Goal: Task Accomplishment & Management: Complete application form

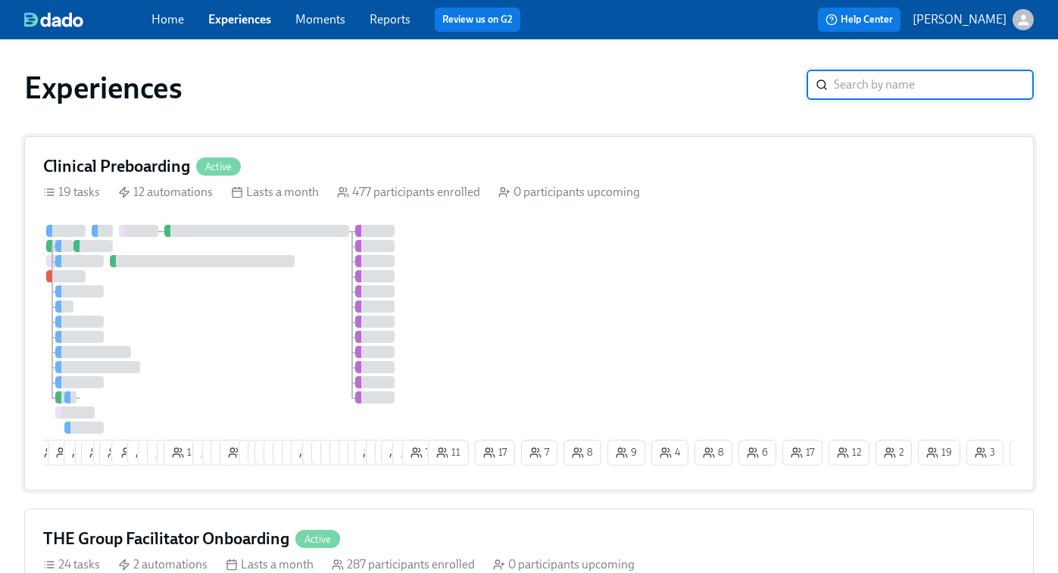
scroll to position [403, 0]
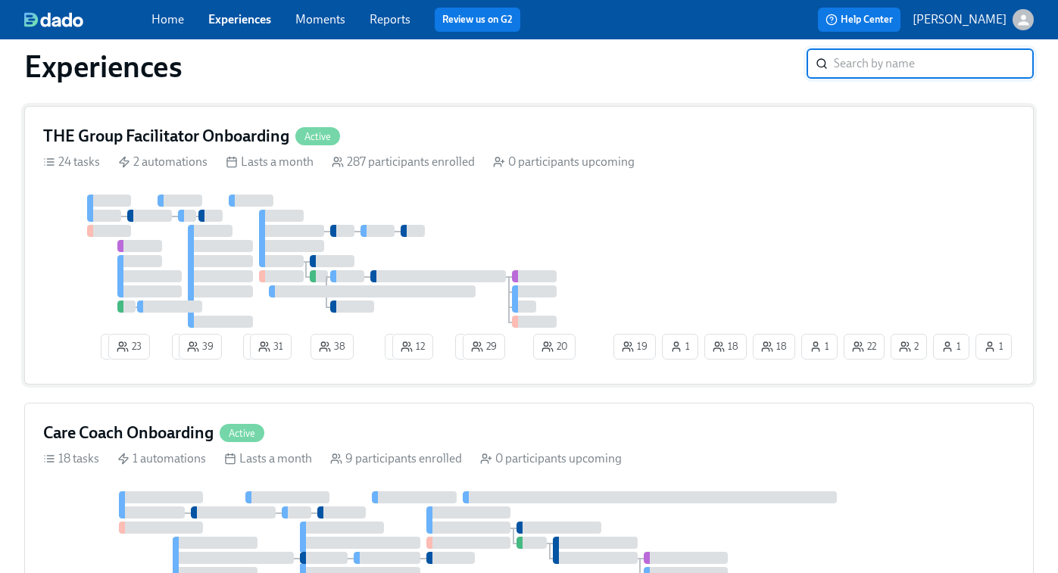
click at [616, 276] on div "4 23 2 39 2 31 38 2 12 2 29 22 18 1 1 2 1 18 19 1 20" at bounding box center [529, 280] width 972 height 171
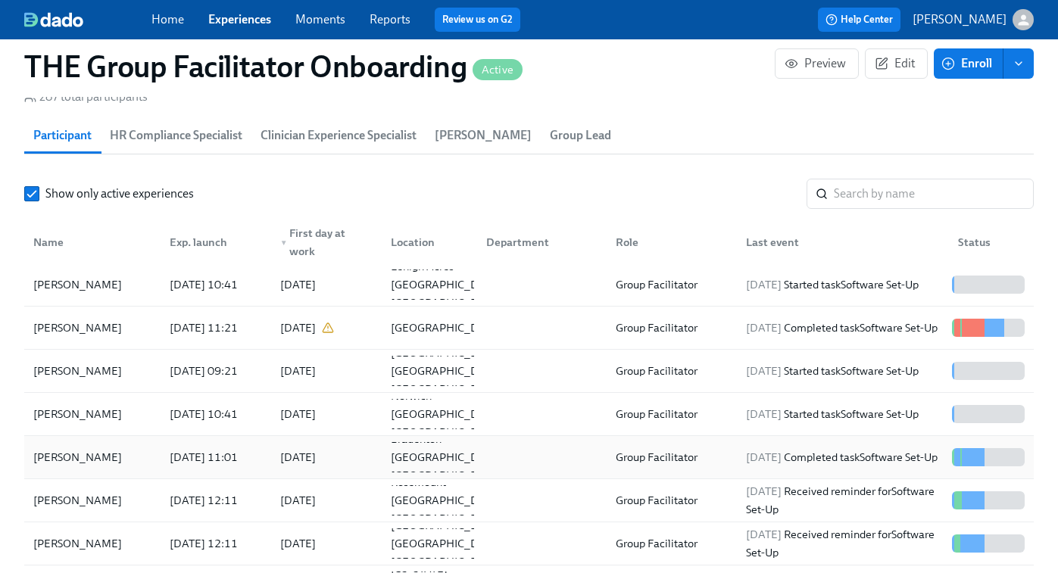
scroll to position [1325, 0]
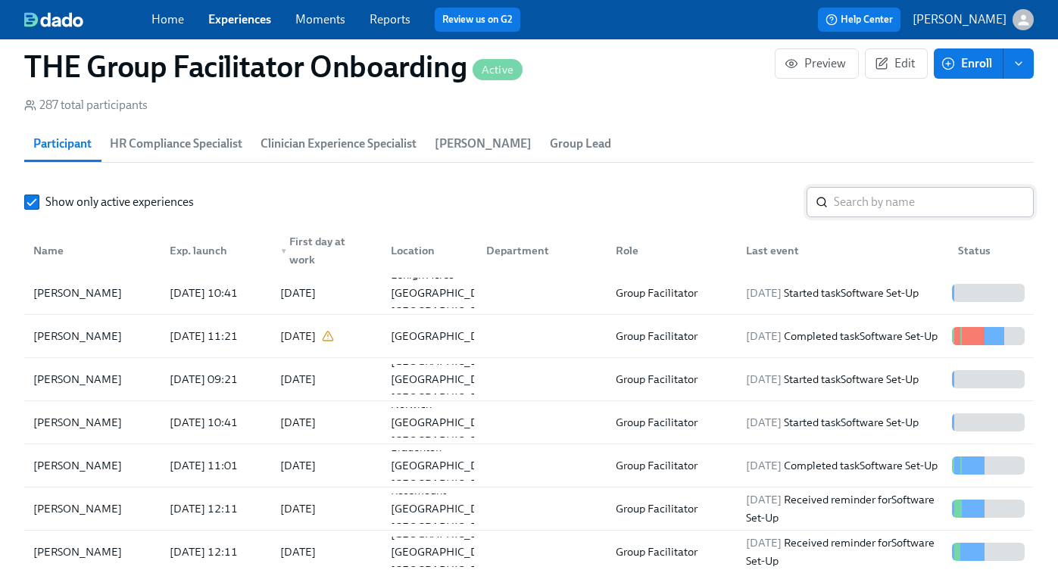
click at [862, 208] on input "search" at bounding box center [934, 202] width 200 height 30
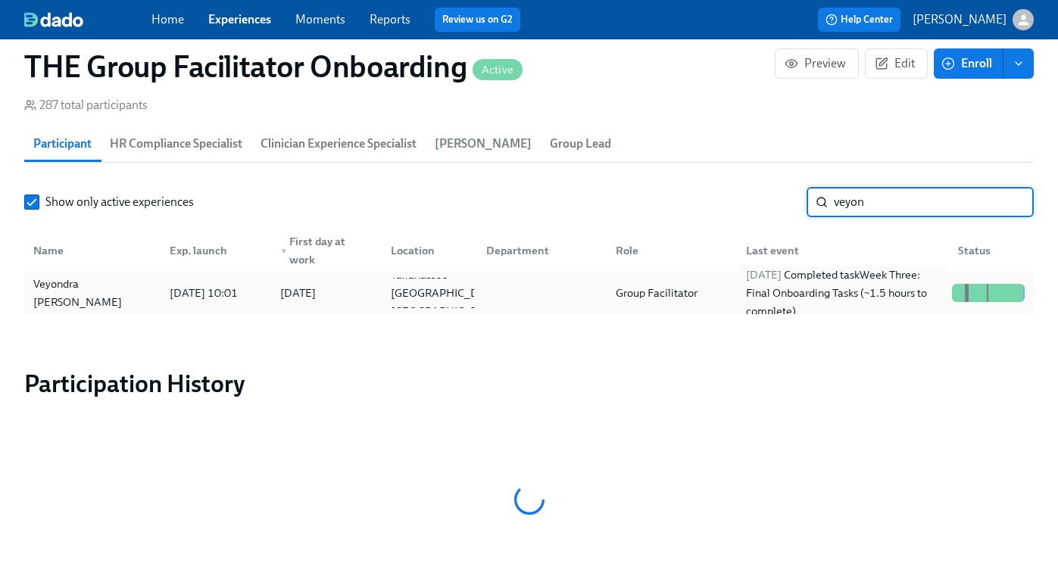
type input "veyon"
click at [825, 285] on div "2025/09/18 Completed task Week Three: Final Onboarding Tasks (~1.5 hours to com…" at bounding box center [843, 293] width 206 height 55
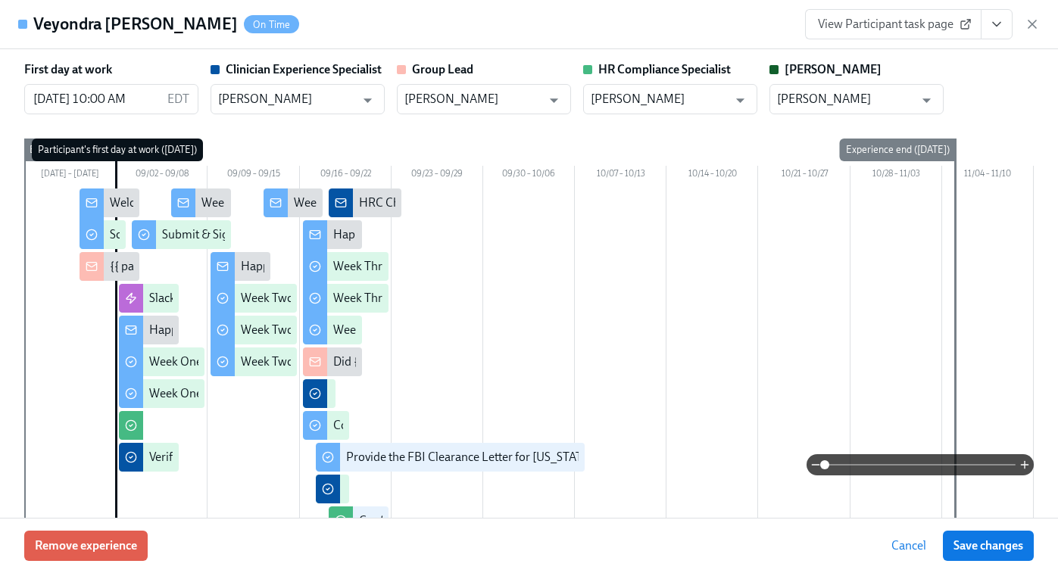
click at [1003, 30] on icon "View task page" at bounding box center [996, 24] width 15 height 15
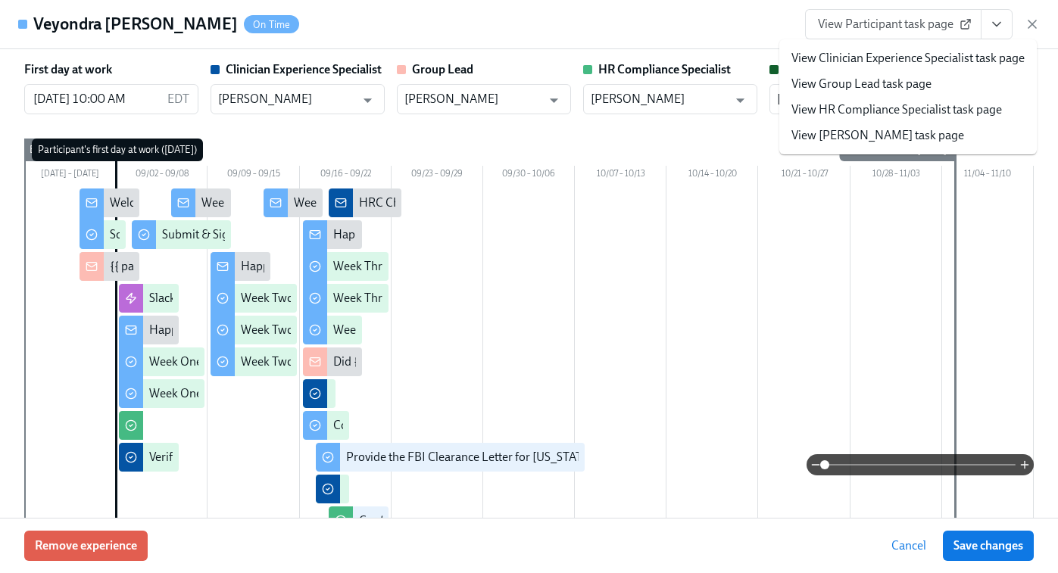
click at [903, 111] on link "View HR Compliance Specialist task page" at bounding box center [896, 109] width 211 height 17
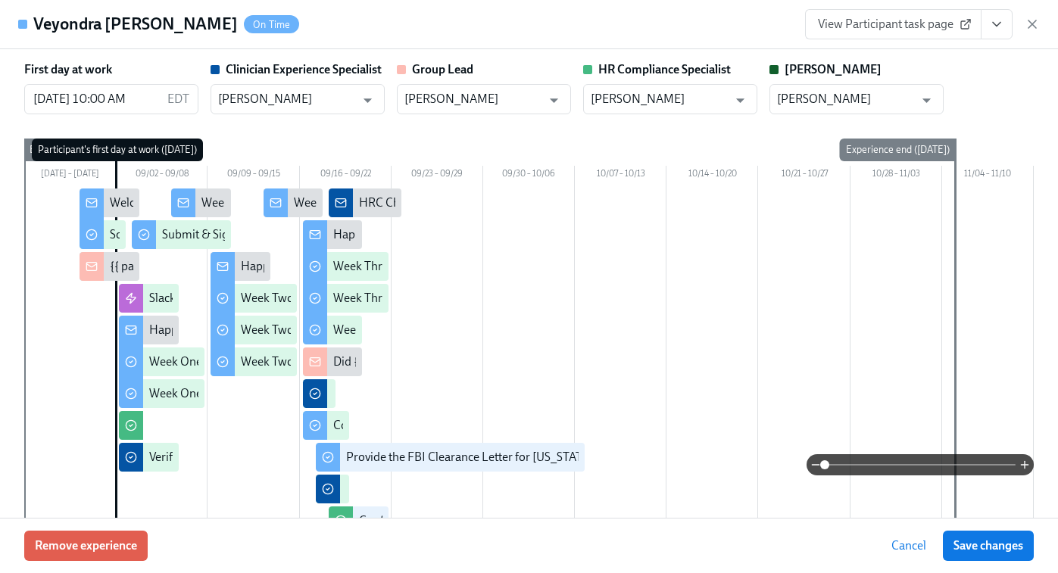
click at [999, 34] on button "View task page" at bounding box center [997, 24] width 32 height 30
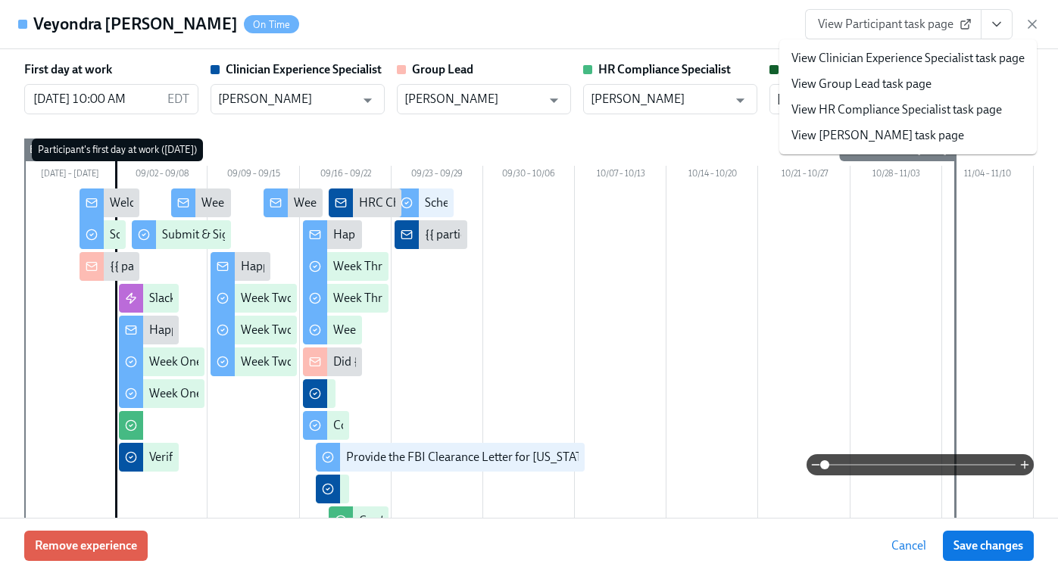
click at [912, 58] on ul "View Clinician Experience Specialist task page View Group Lead task page View H…" at bounding box center [907, 96] width 257 height 115
click at [912, 58] on link "View Clinician Experience Specialist task page" at bounding box center [907, 58] width 233 height 17
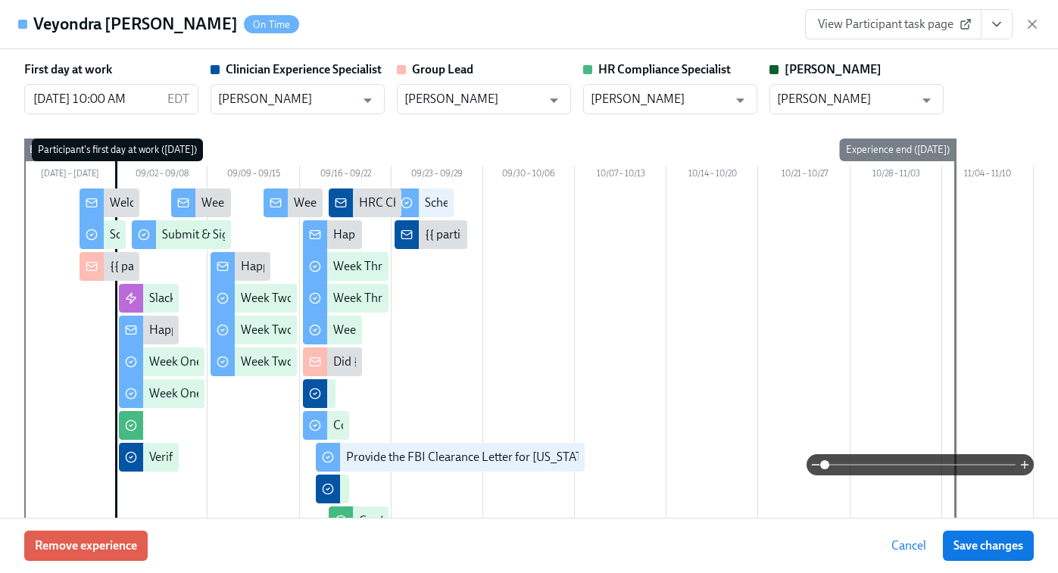
click at [928, 19] on span "View Participant task page" at bounding box center [893, 24] width 151 height 15
click at [997, 32] on button "View task page" at bounding box center [997, 24] width 32 height 30
click at [993, 20] on icon "View task page" at bounding box center [996, 24] width 15 height 15
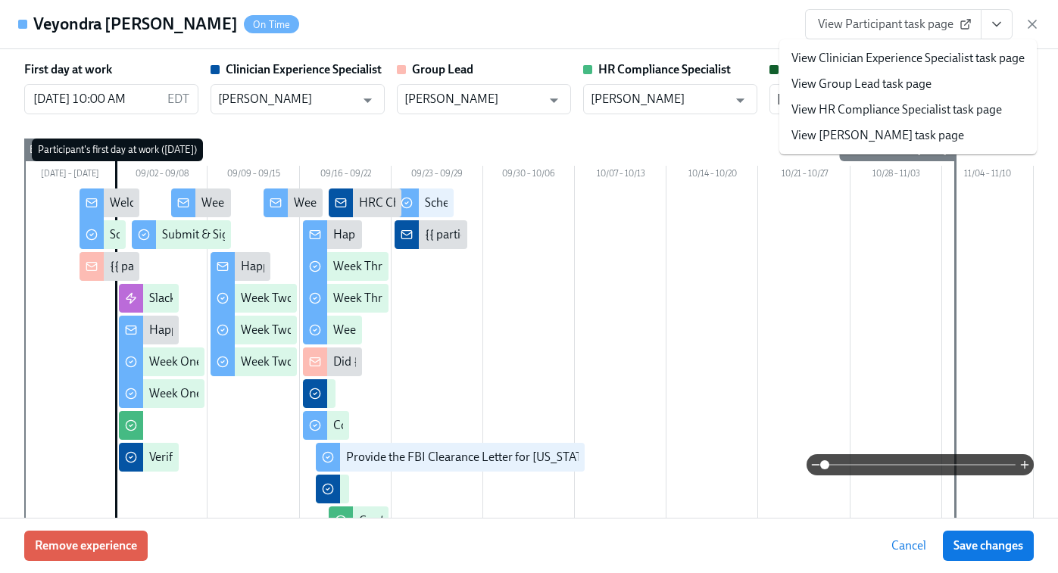
click at [875, 107] on link "View HR Compliance Specialist task page" at bounding box center [896, 109] width 211 height 17
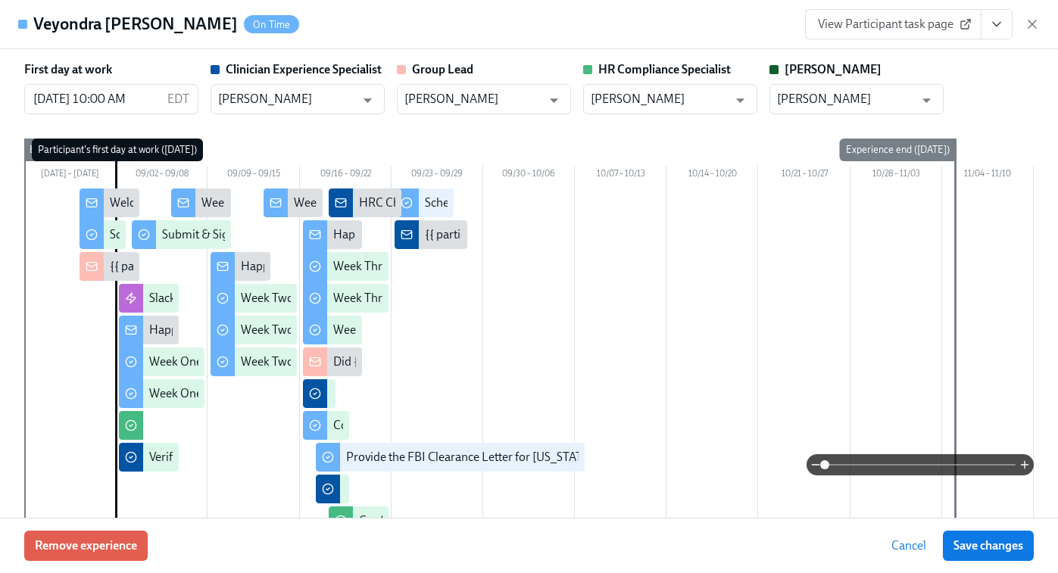
scroll to position [0, 21950]
click at [633, 154] on div "Tuesday 08/26 – 09/01 09/02 – 09/08 09/09 – 09/15 09/16 – 09/22 09/23 – 09/29 0…" at bounding box center [528, 356] width 1009 height 435
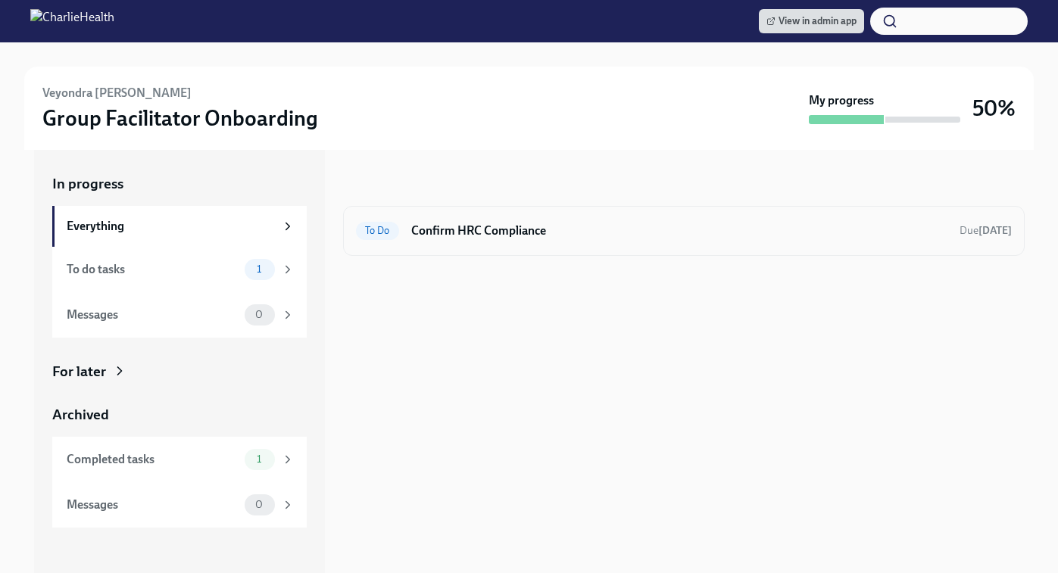
click at [507, 223] on h6 "Confirm HRC Compliance" at bounding box center [679, 231] width 536 height 17
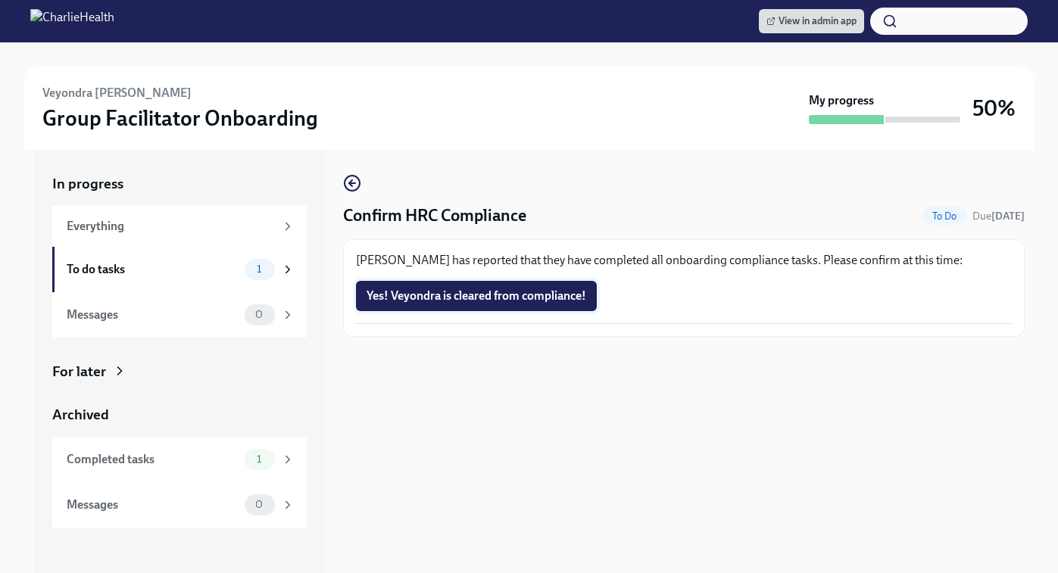
click at [490, 301] on span "Yes! Veyondra is cleared from compliance!" at bounding box center [476, 296] width 220 height 15
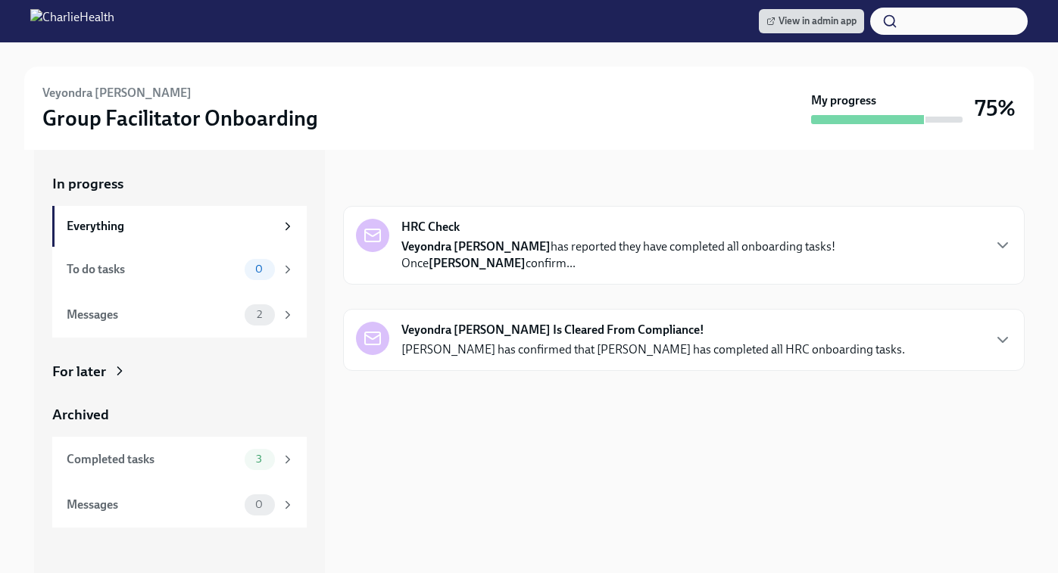
click at [110, 377] on div "For later" at bounding box center [179, 372] width 254 height 20
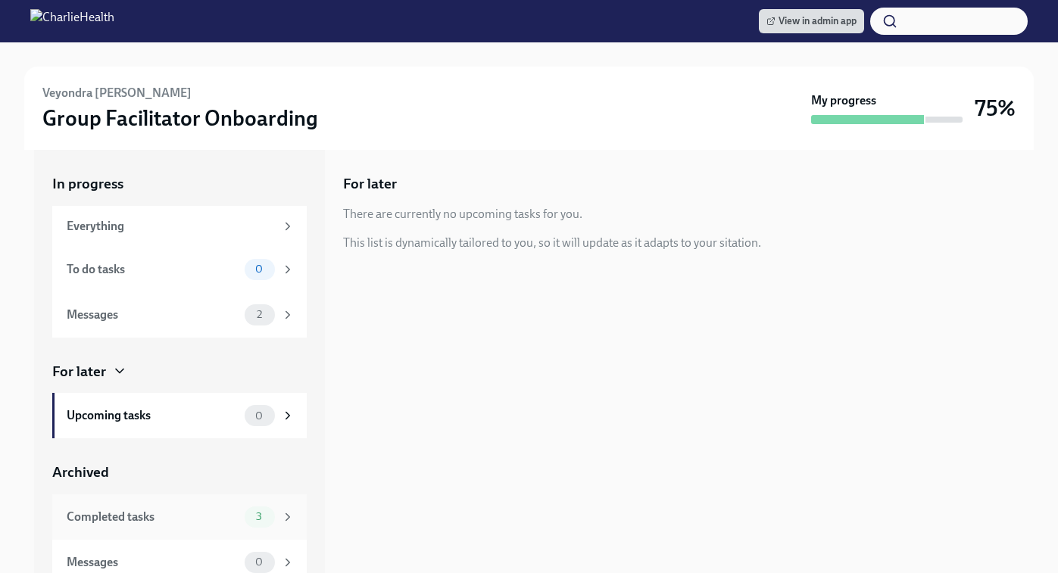
click at [149, 529] on div "Completed tasks 3" at bounding box center [179, 516] width 254 height 45
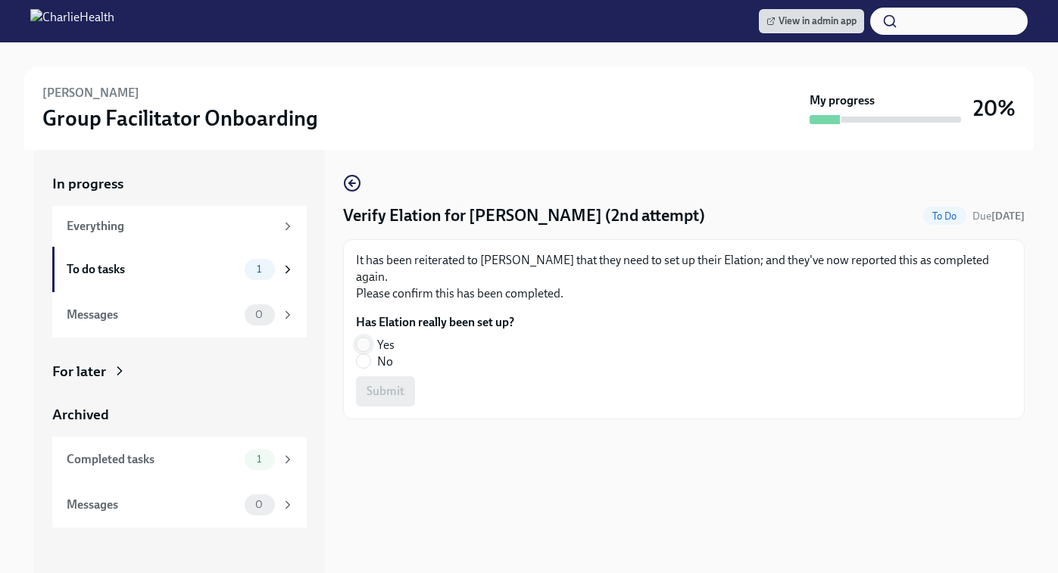
click at [358, 338] on input "Yes" at bounding box center [364, 345] width 14 height 14
radio input "true"
click at [385, 384] on button "Submit" at bounding box center [385, 391] width 59 height 30
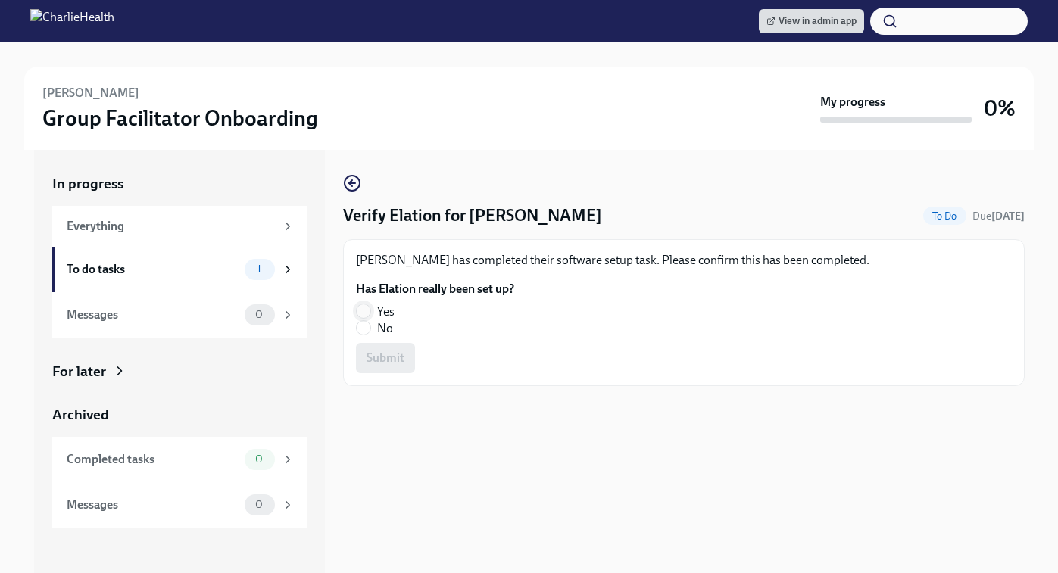
click at [365, 317] on input "Yes" at bounding box center [364, 311] width 14 height 14
radio input "true"
click at [373, 355] on span "Submit" at bounding box center [385, 358] width 38 height 15
click at [366, 324] on input "No" at bounding box center [364, 328] width 14 height 14
radio input "true"
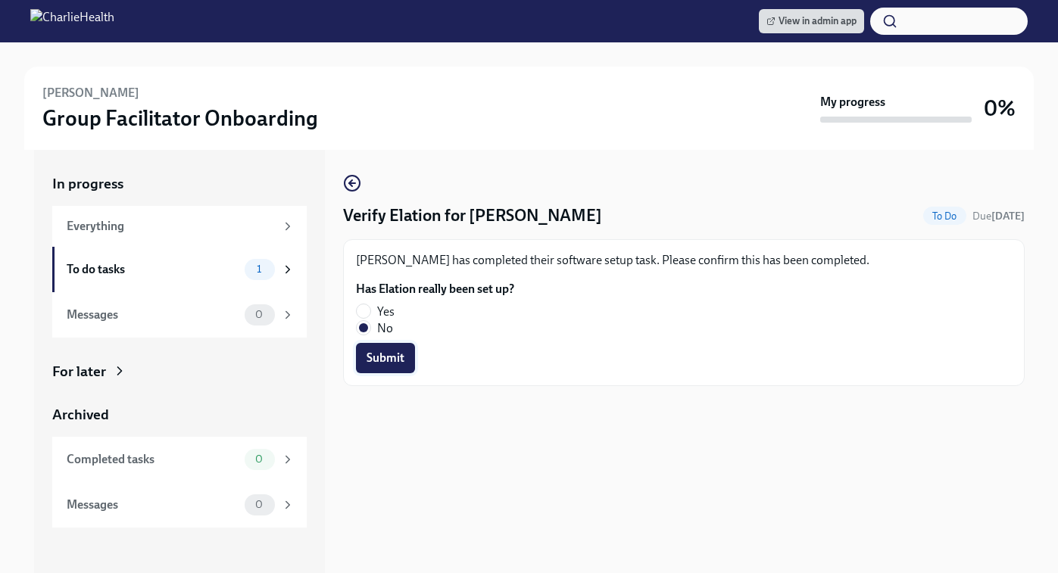
click at [371, 360] on span "Submit" at bounding box center [385, 358] width 38 height 15
click at [357, 304] on label "Yes" at bounding box center [429, 312] width 146 height 17
click at [357, 304] on input "Yes" at bounding box center [364, 311] width 14 height 14
radio input "true"
click at [382, 358] on span "Submit" at bounding box center [385, 358] width 38 height 15
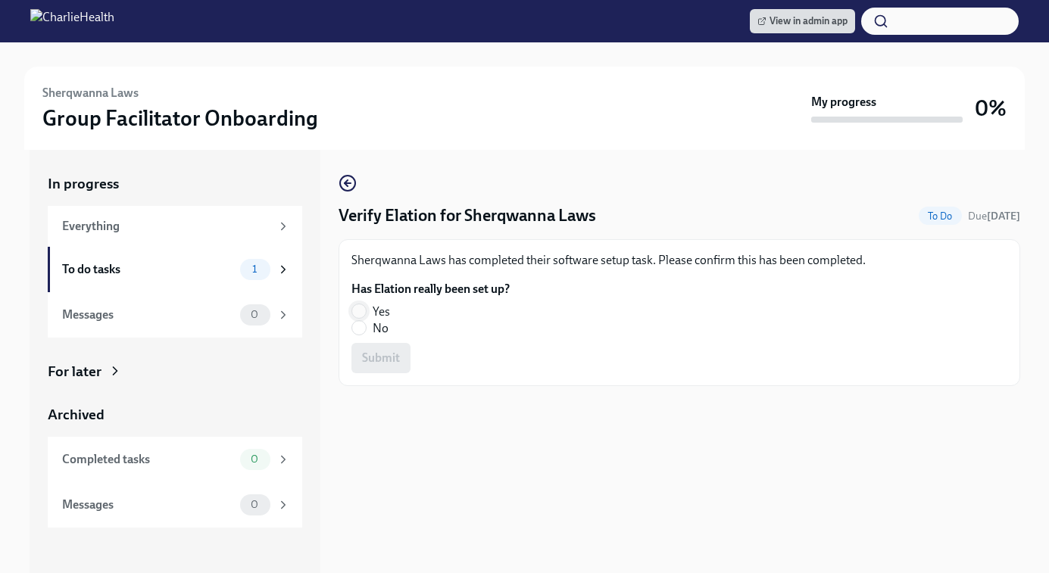
click at [358, 312] on input "Yes" at bounding box center [359, 311] width 14 height 14
radio input "true"
click at [379, 348] on button "Submit" at bounding box center [380, 358] width 59 height 30
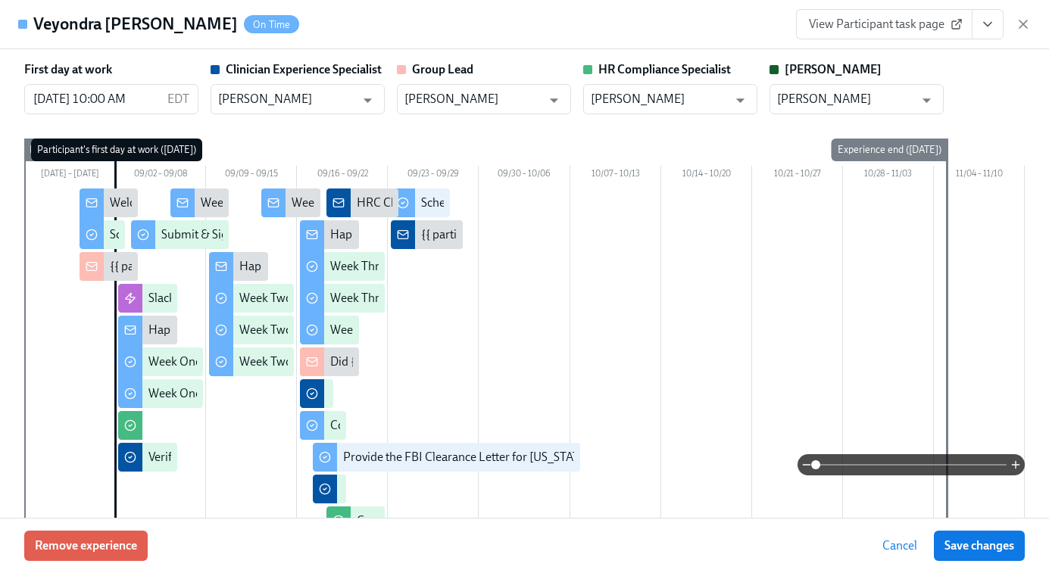
scroll to position [0, 21950]
click at [1019, 27] on icon "button" at bounding box center [1023, 24] width 8 height 8
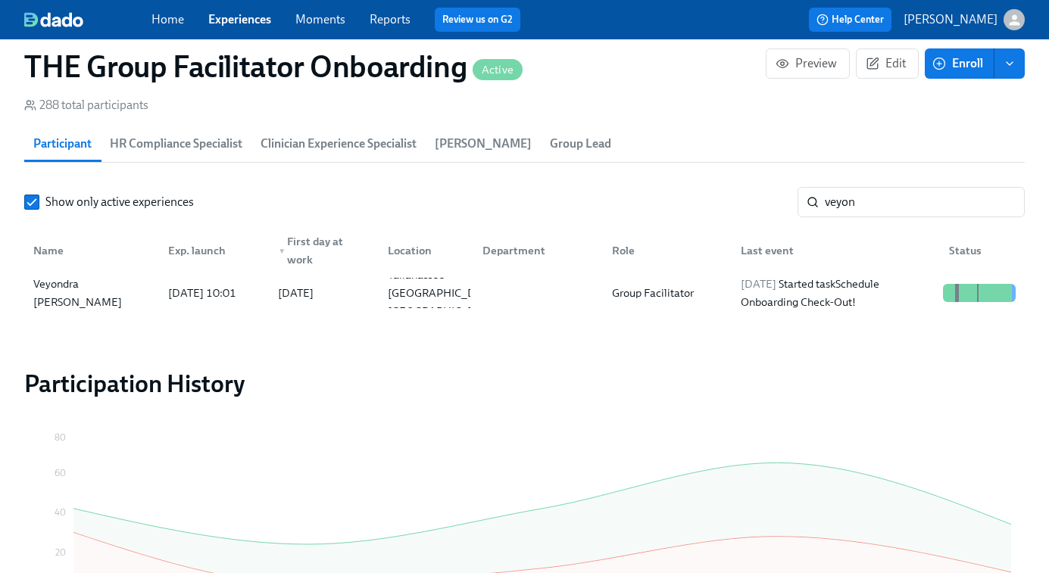
click at [239, 23] on link "Experiences" at bounding box center [239, 19] width 63 height 14
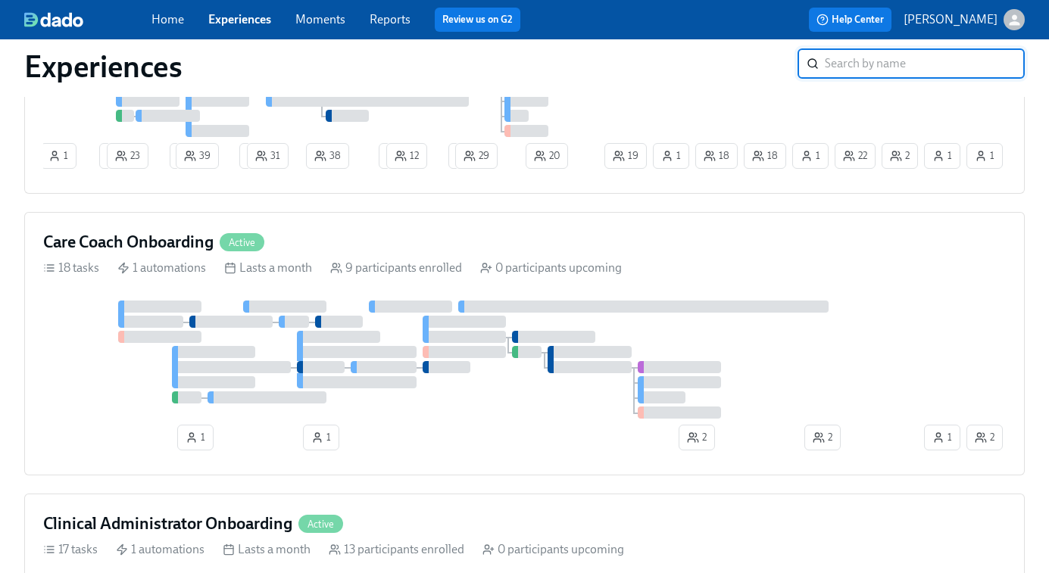
scroll to position [710, 0]
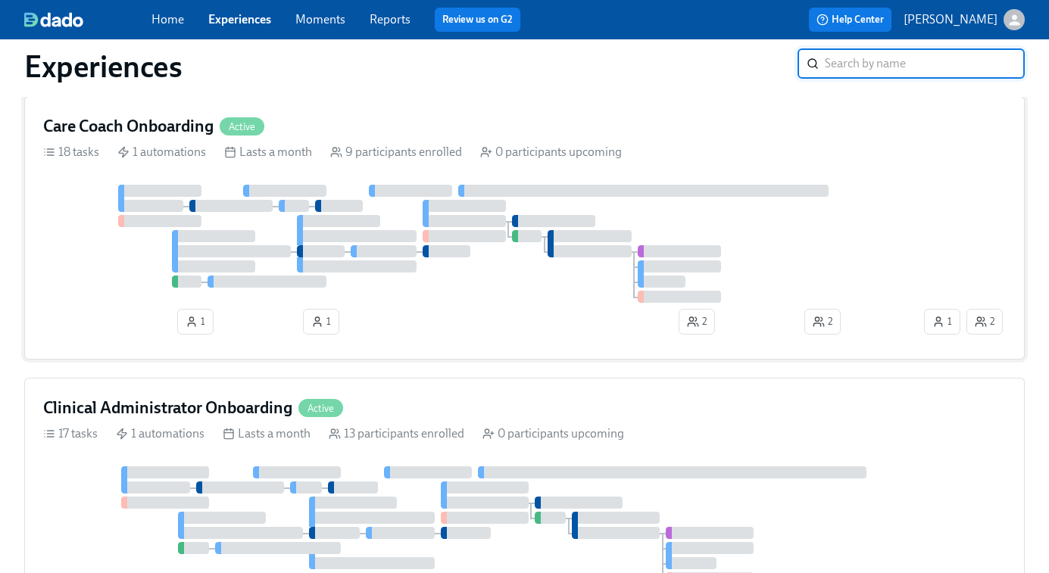
click at [491, 265] on div at bounding box center [482, 244] width 878 height 118
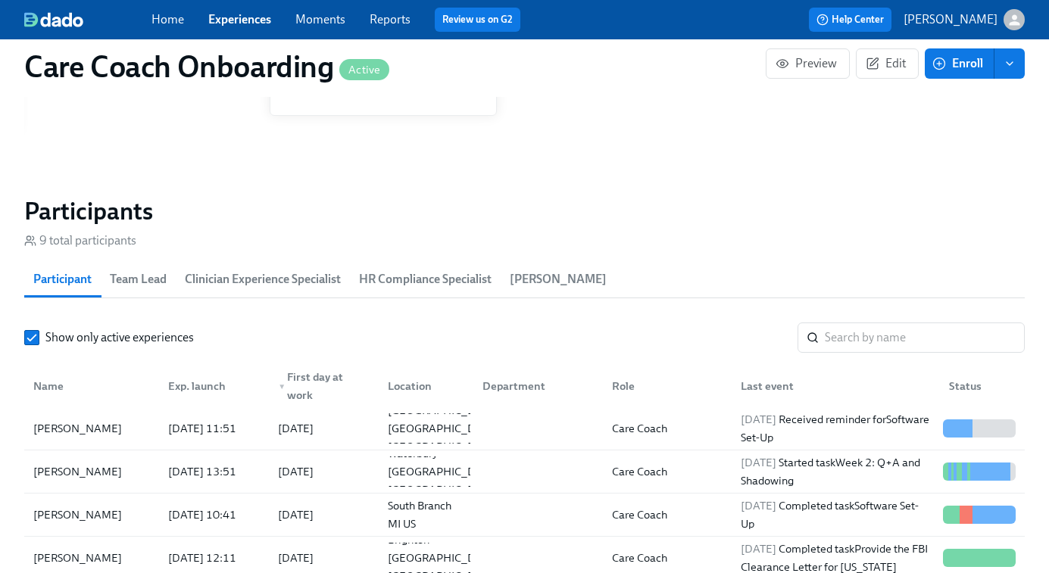
scroll to position [1218, 0]
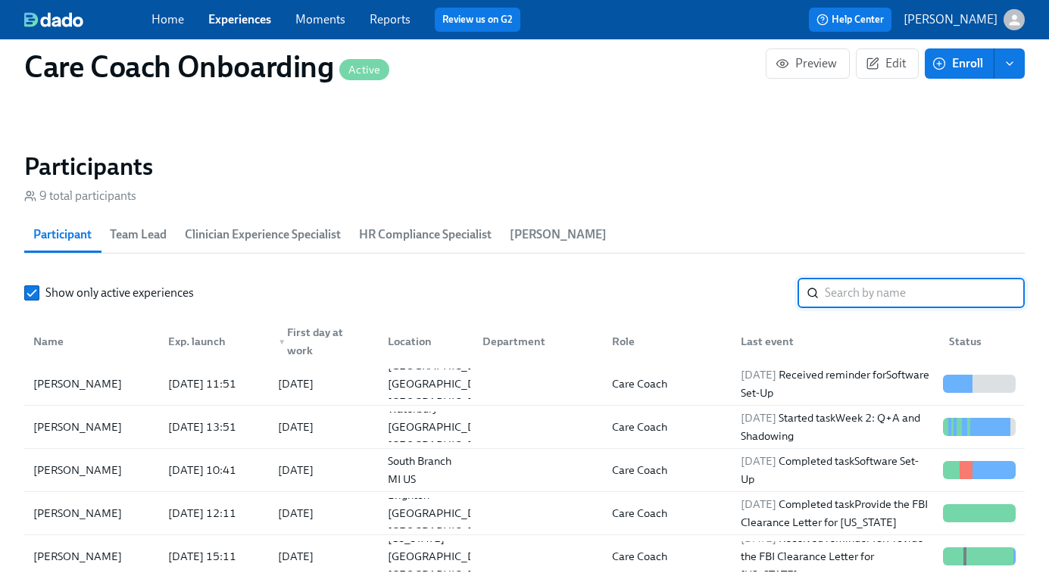
click at [845, 291] on input "search" at bounding box center [925, 293] width 200 height 30
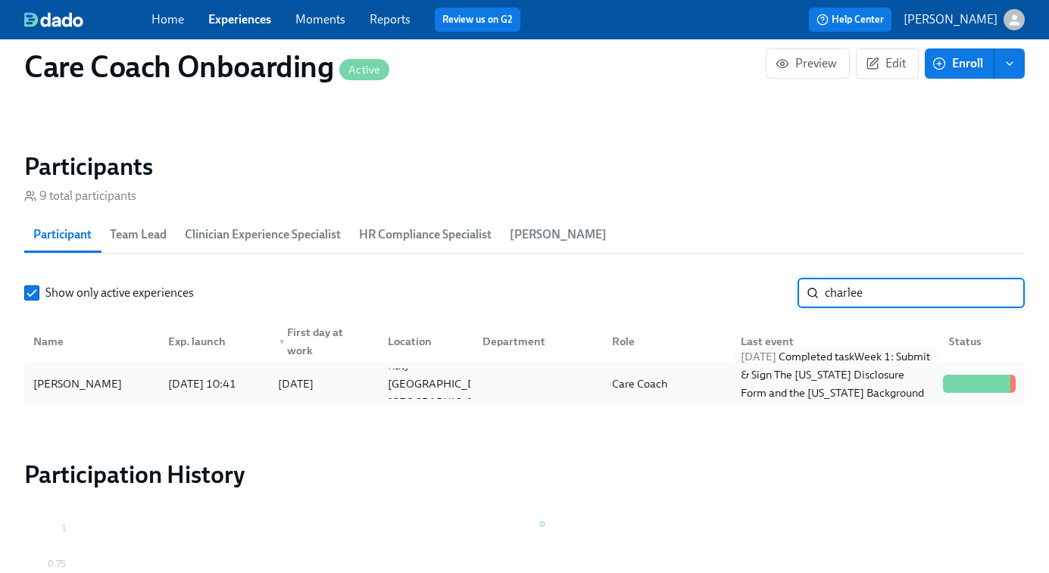
type input "charlee"
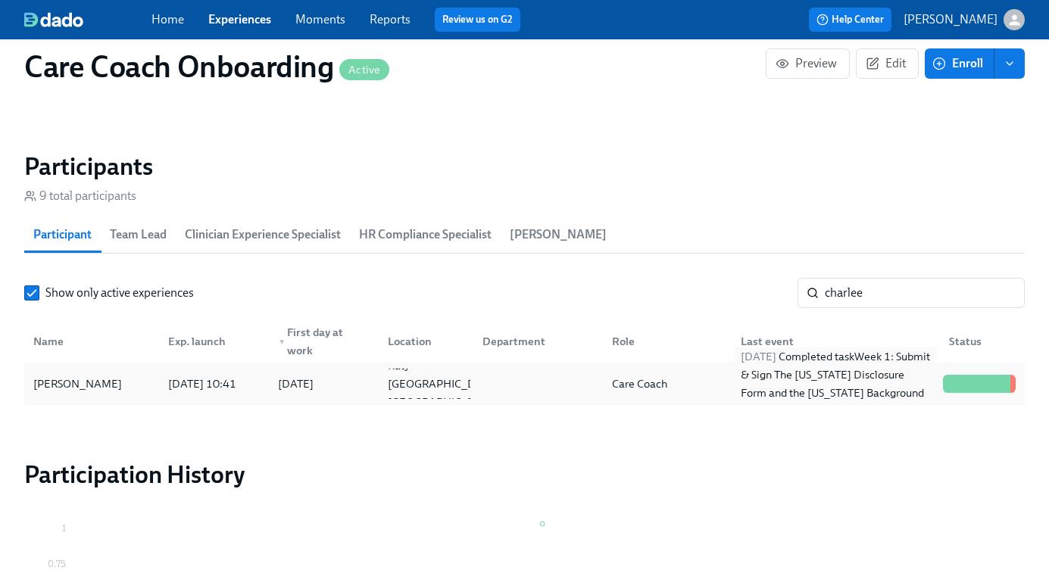
click at [881, 373] on div "2025/09/22 Completed task Week 1: Submit & Sign The Utah Disclosure Form and th…" at bounding box center [836, 384] width 202 height 73
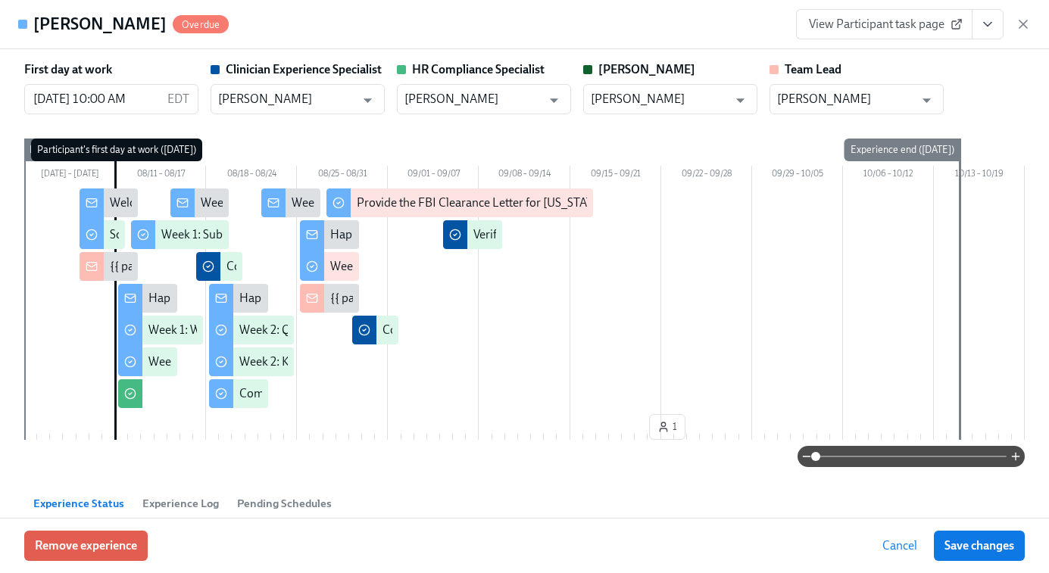
click at [854, 24] on span "View Participant task page" at bounding box center [884, 24] width 151 height 15
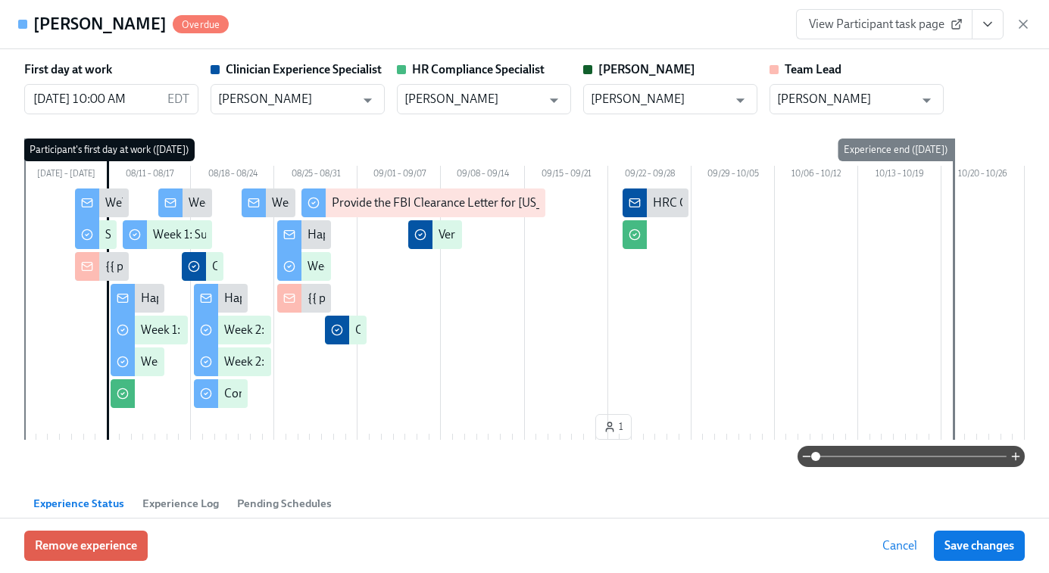
scroll to position [0, 8080]
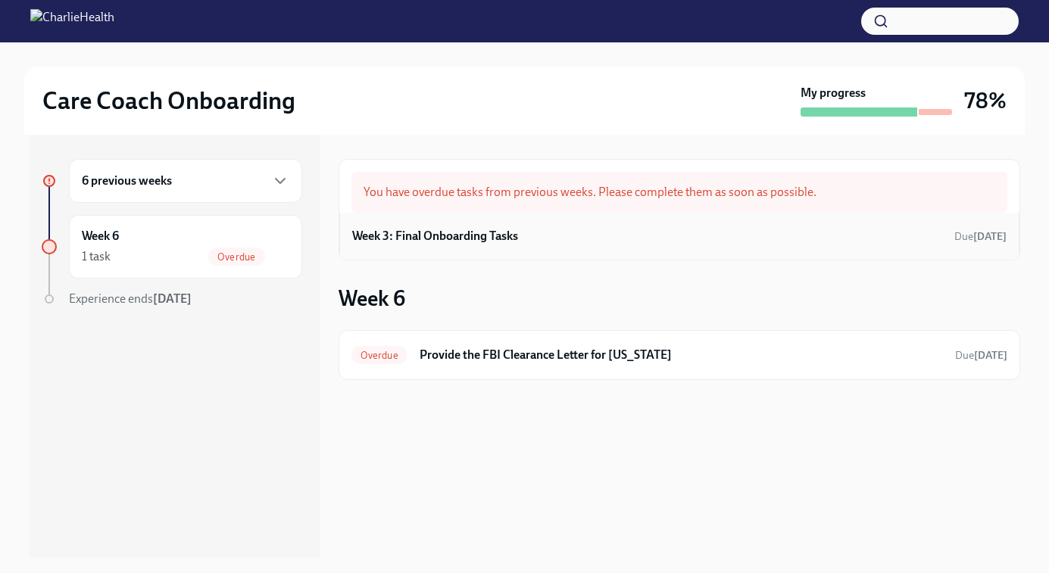
click at [479, 230] on h6 "Week 3: Final Onboarding Tasks" at bounding box center [435, 236] width 166 height 17
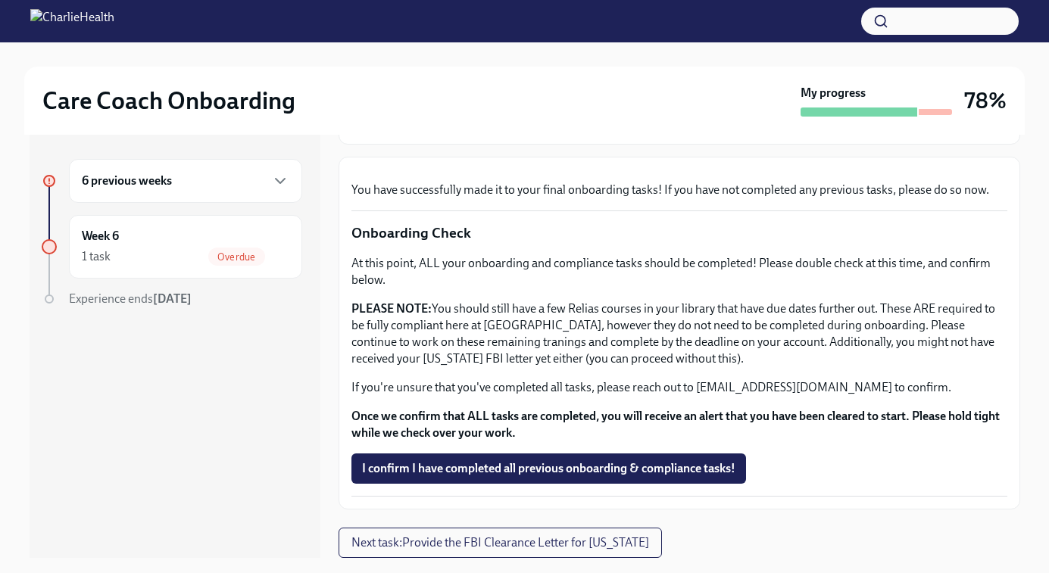
scroll to position [498, 0]
click at [477, 463] on span "I confirm I have completed all previous onboarding & compliance tasks!" at bounding box center [548, 468] width 373 height 15
